Goal: Transaction & Acquisition: Subscribe to service/newsletter

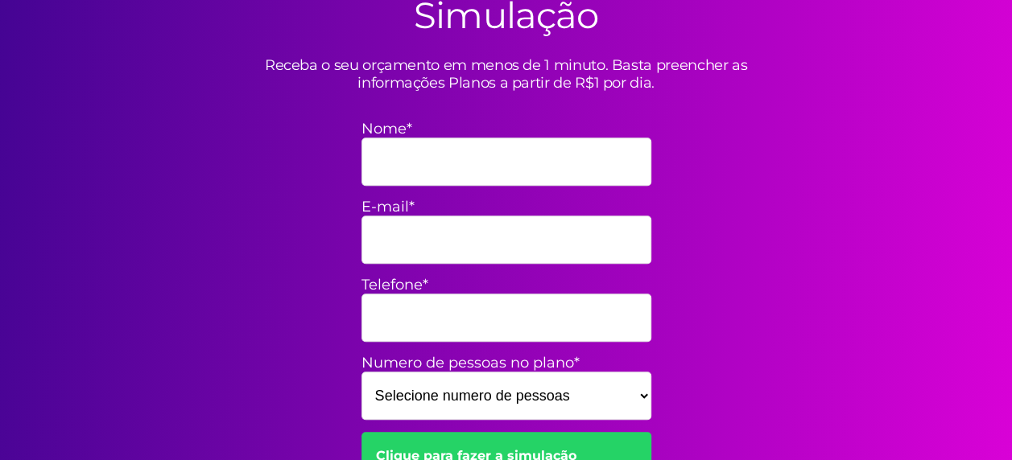
scroll to position [570, 0]
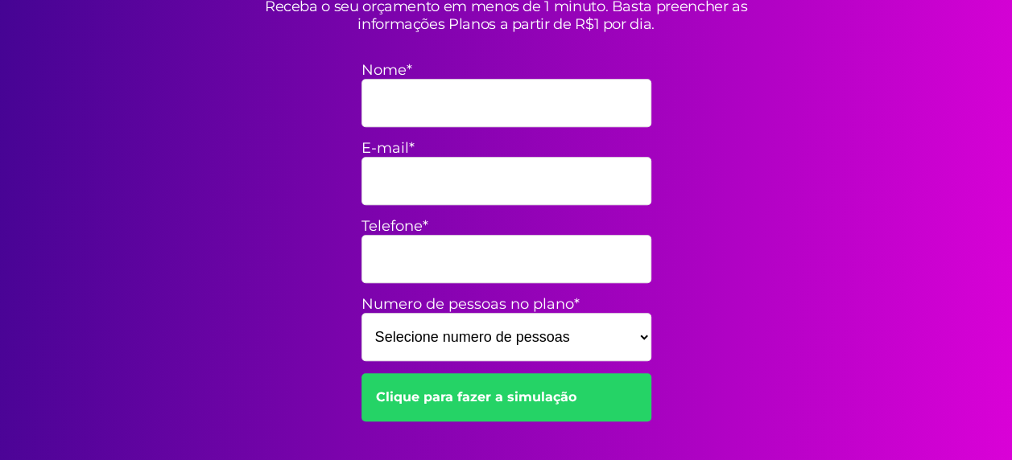
click at [369, 105] on input "Nome*" at bounding box center [506, 103] width 290 height 48
type input "[PERSON_NAME]"
type input "mfrancis37@hotmail.com"
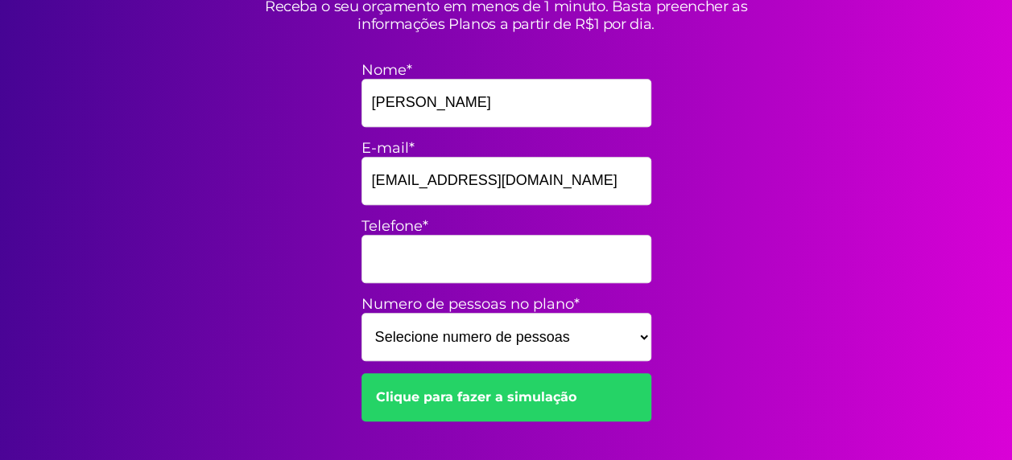
type input "53991959473"
click at [646, 339] on select "Selecione numero de pessoas 1 2 3 4 5 6 7 8 9 10 11 12 13 14 15" at bounding box center [506, 337] width 290 height 48
select select "1"
click at [361, 313] on select "Selecione numero de pessoas 1 2 3 4 5 6 7 8 9 10 11 12 13 14 15" at bounding box center [506, 337] width 290 height 48
click at [479, 393] on link "Clique para fazer a simulação" at bounding box center [506, 397] width 290 height 48
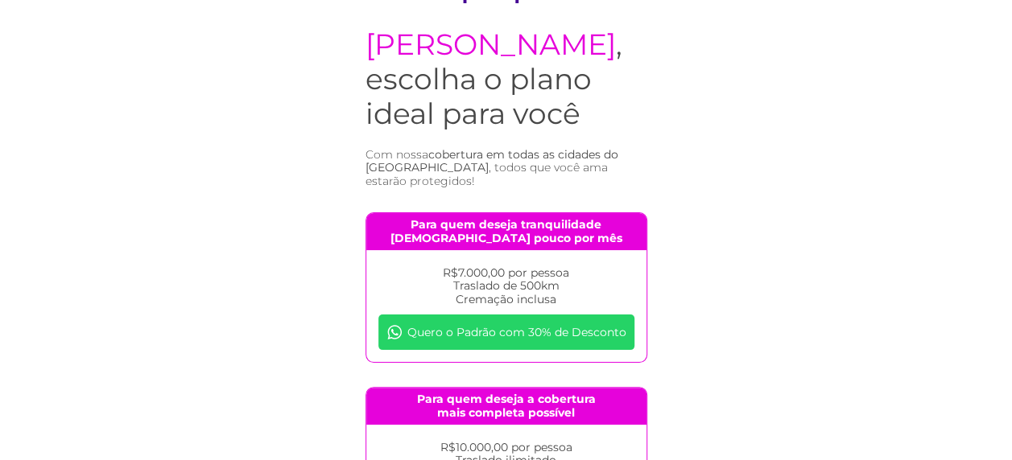
scroll to position [64, 0]
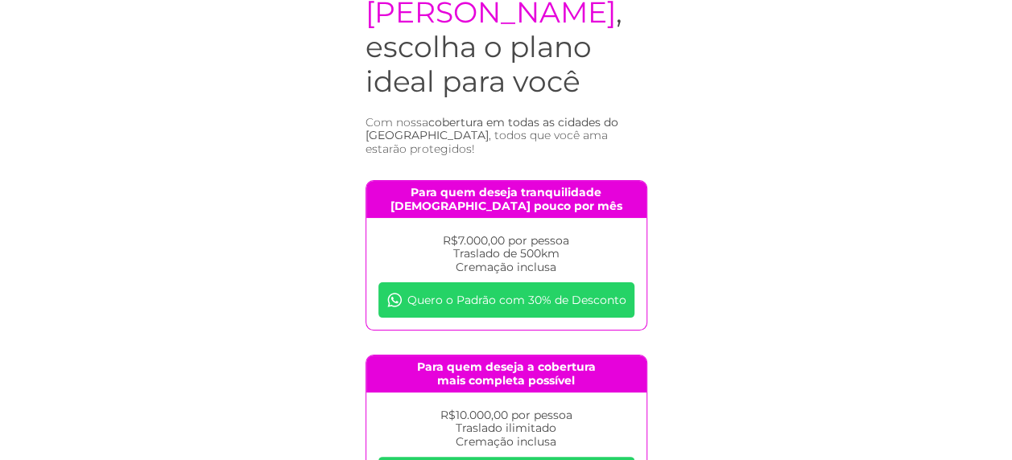
click at [509, 318] on link "Quero o Padrão com 30% de Desconto" at bounding box center [506, 300] width 256 height 35
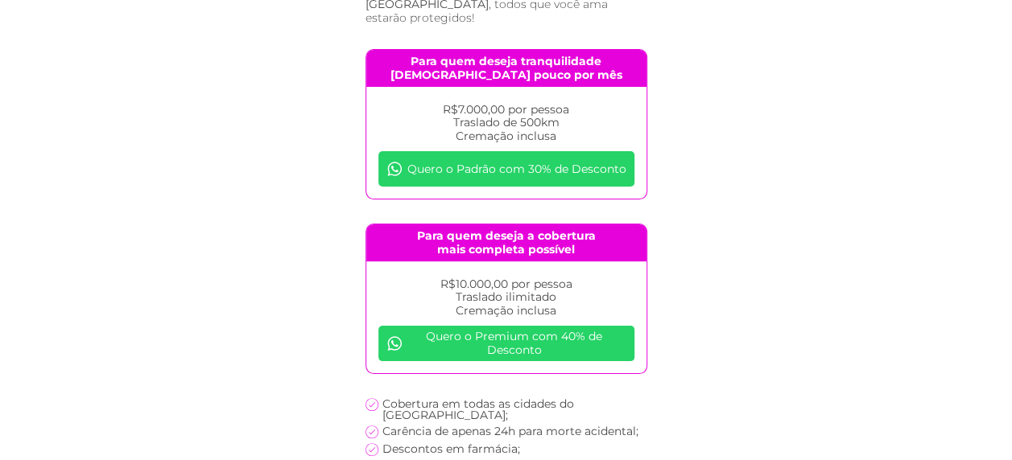
scroll to position [199, 0]
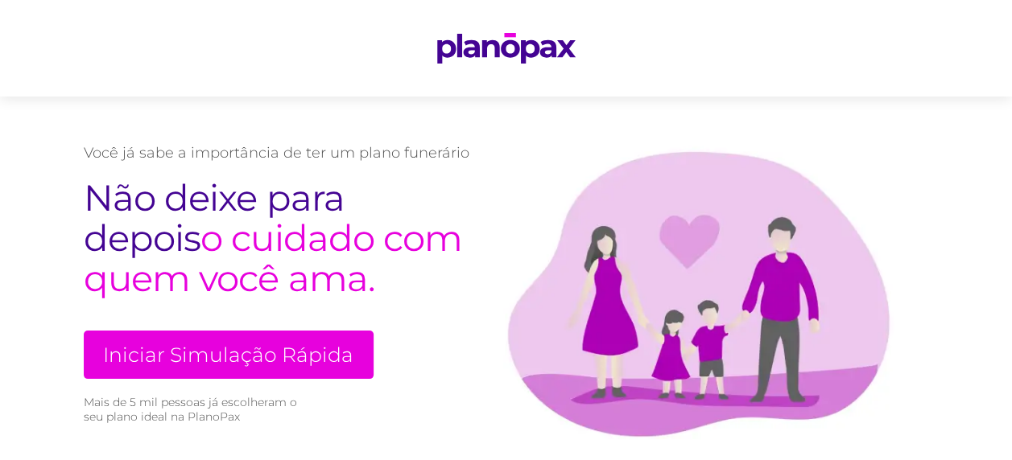
click at [217, 362] on link "Iniciar Simulação Rápida" at bounding box center [229, 355] width 290 height 48
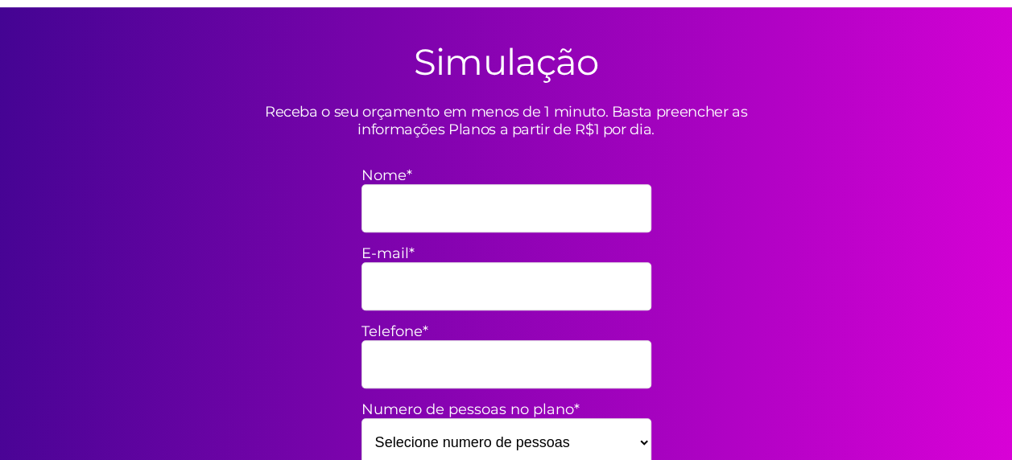
scroll to position [472, 0]
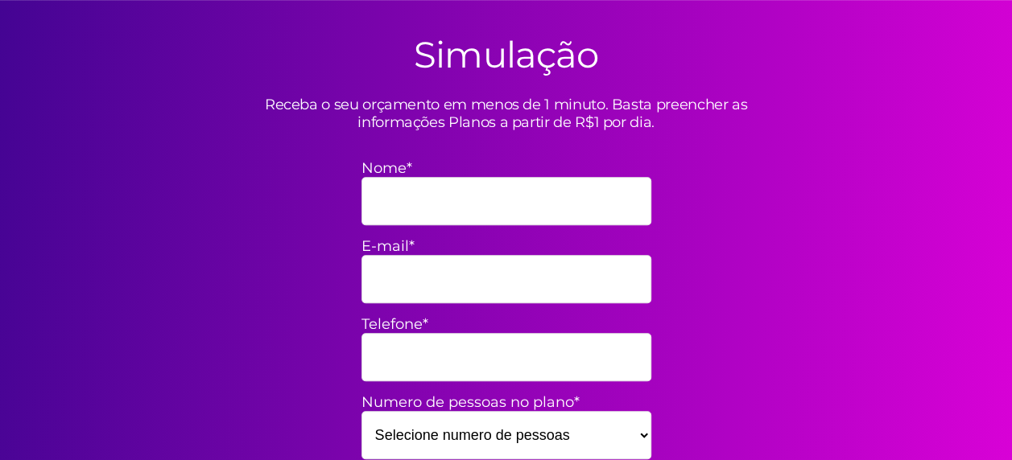
click at [386, 198] on input "Nome*" at bounding box center [506, 201] width 290 height 48
type input "[PERSON_NAME]"
type input "[EMAIL_ADDRESS][DOMAIN_NAME]"
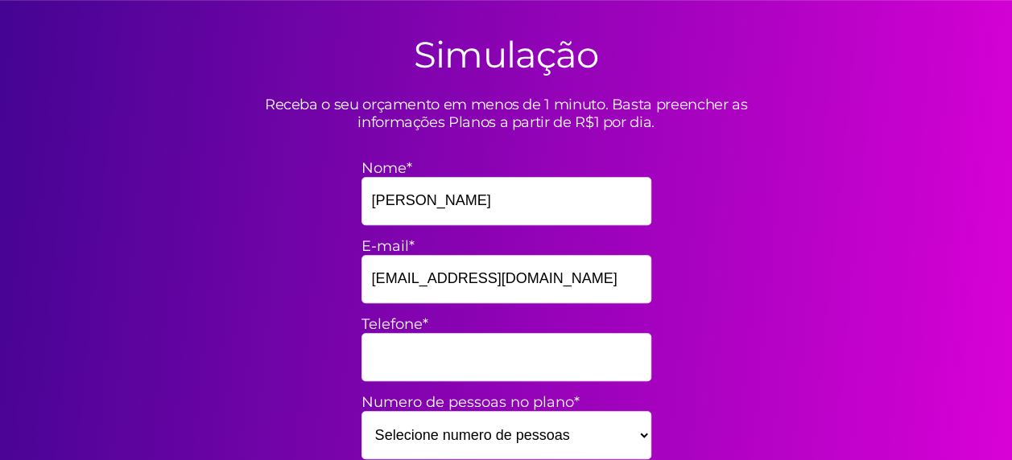
type input "53991959473"
click at [645, 436] on select "Selecione numero de pessoas 1 2 3 4 5 6 7 8 9 10 11 12 13 14 15" at bounding box center [506, 435] width 290 height 48
select select "1"
click at [361, 411] on select "Selecione numero de pessoas 1 2 3 4 5 6 7 8 9 10 11 12 13 14 15" at bounding box center [506, 435] width 290 height 48
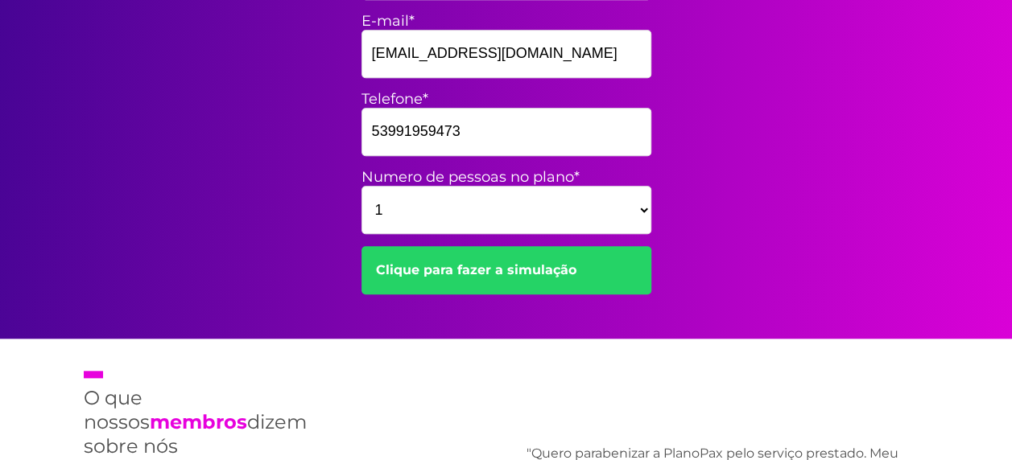
scroll to position [718, 0]
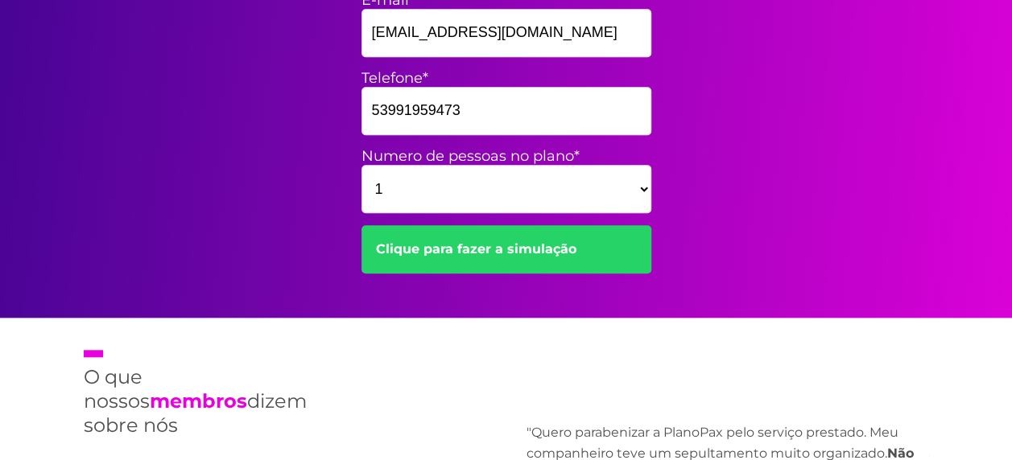
click at [477, 245] on link "Clique para fazer a simulação" at bounding box center [506, 249] width 290 height 48
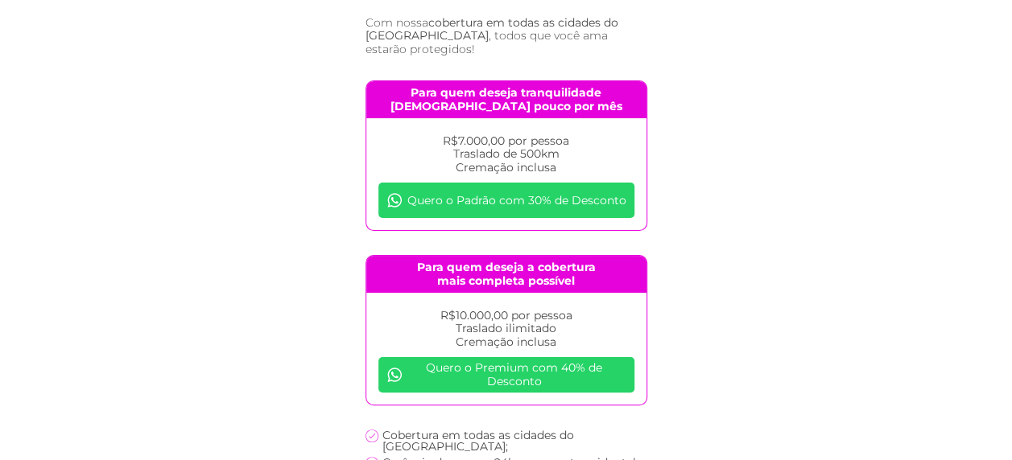
scroll to position [172, 0]
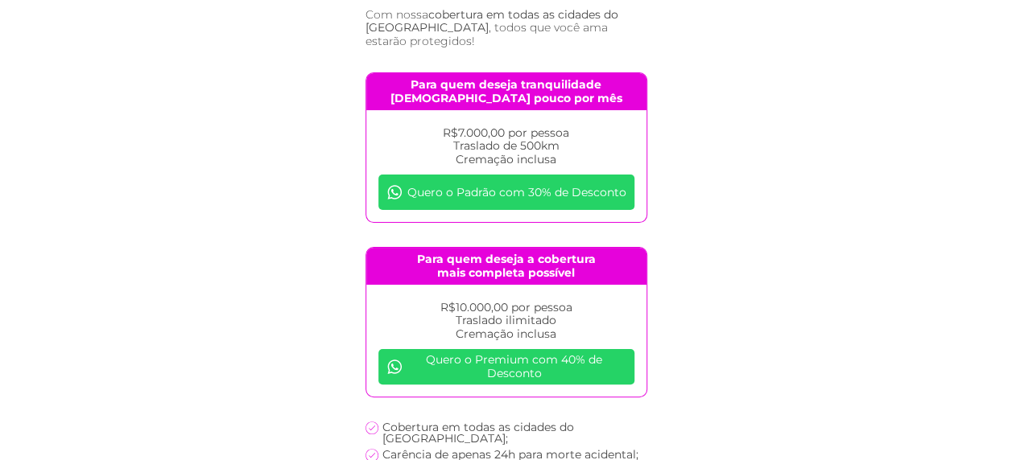
click at [527, 385] on link "Quero o Premium com 40% de Desconto" at bounding box center [506, 366] width 256 height 35
